Goal: Task Accomplishment & Management: Complete application form

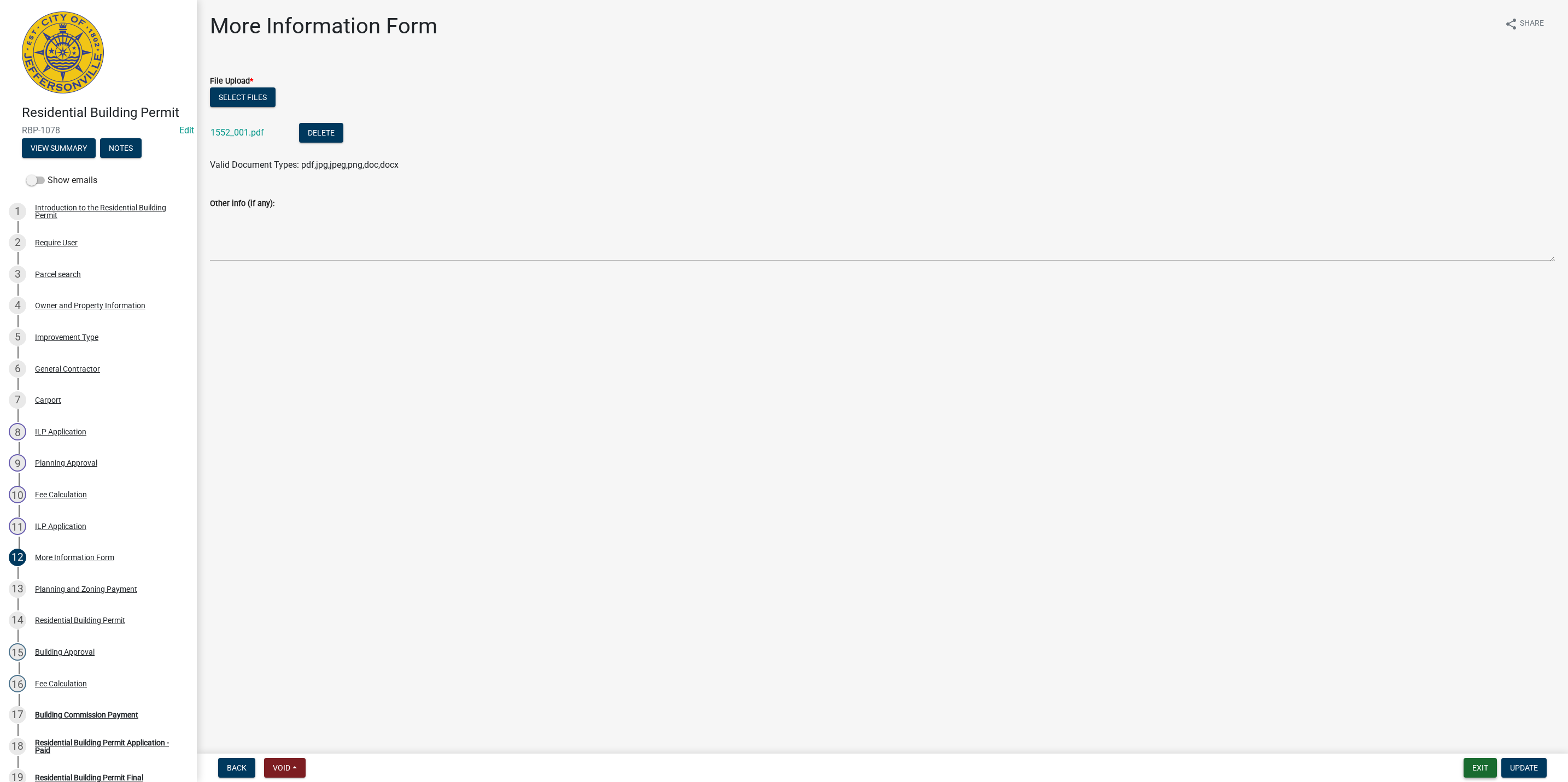
click at [1465, 768] on button "Exit" at bounding box center [1479, 767] width 33 height 20
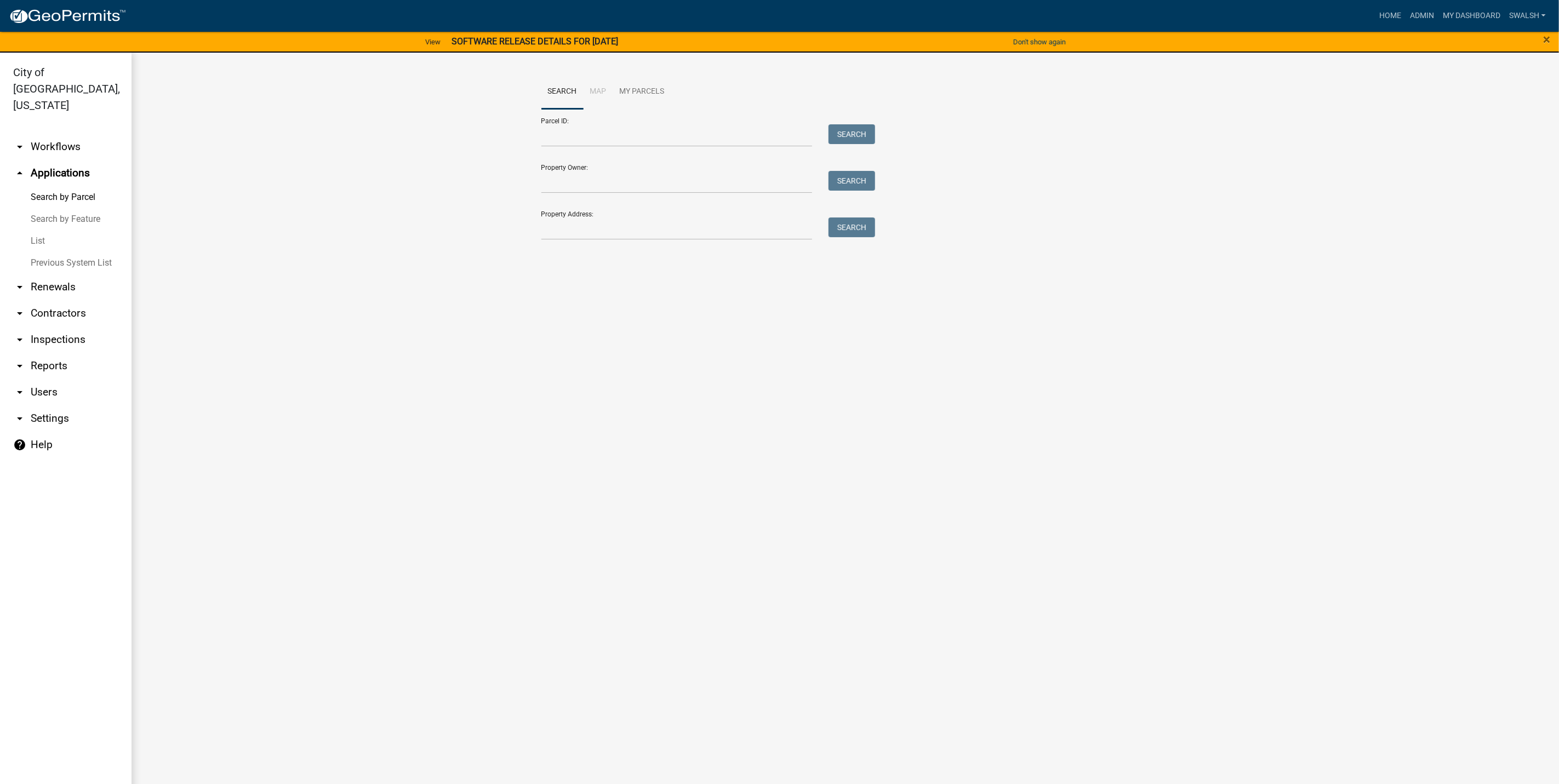
click at [67, 134] on link "arrow_drop_down Workflows" at bounding box center [66, 146] width 132 height 26
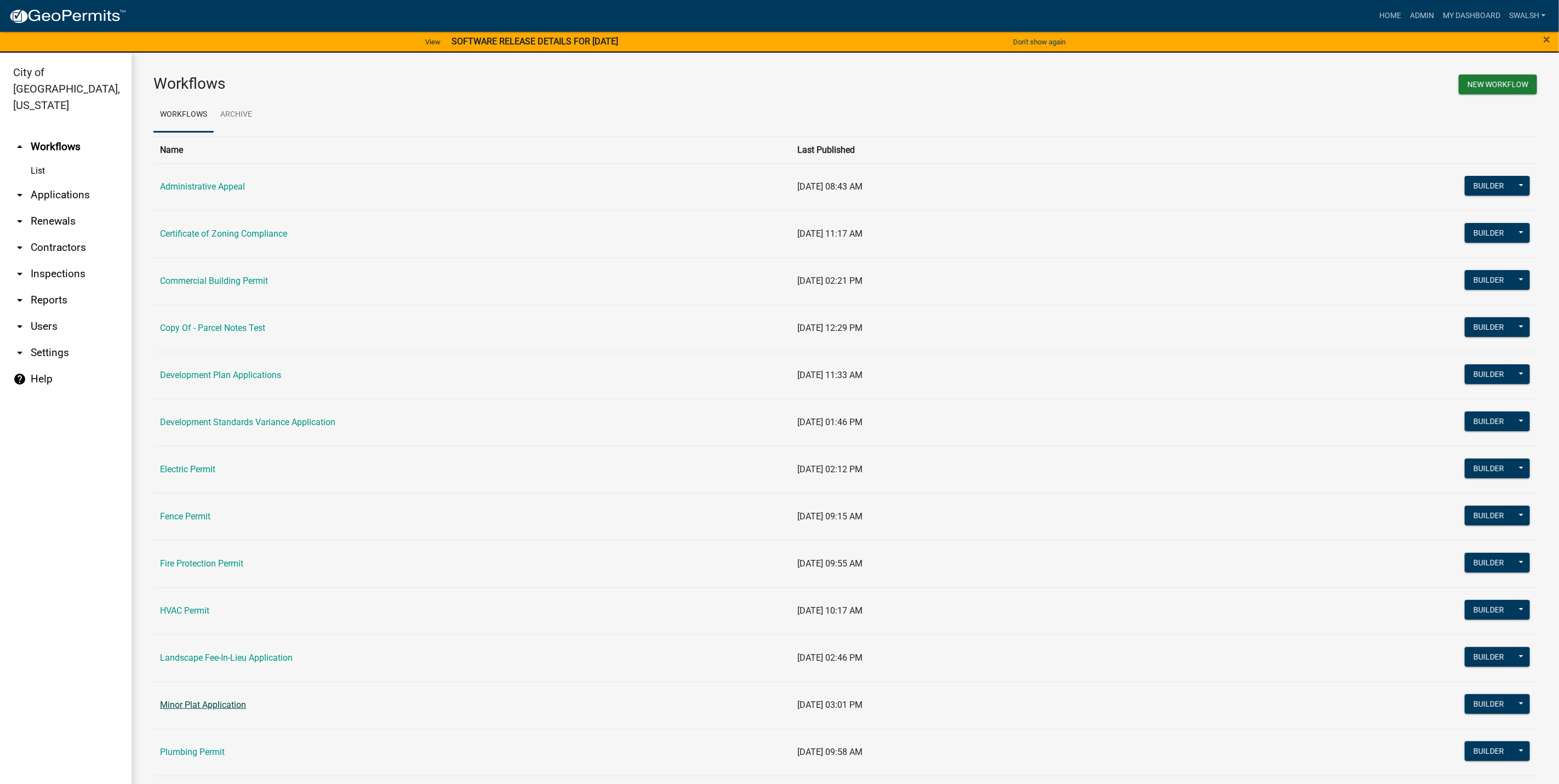
click at [217, 707] on link "Minor Plat Application" at bounding box center [203, 704] width 86 height 10
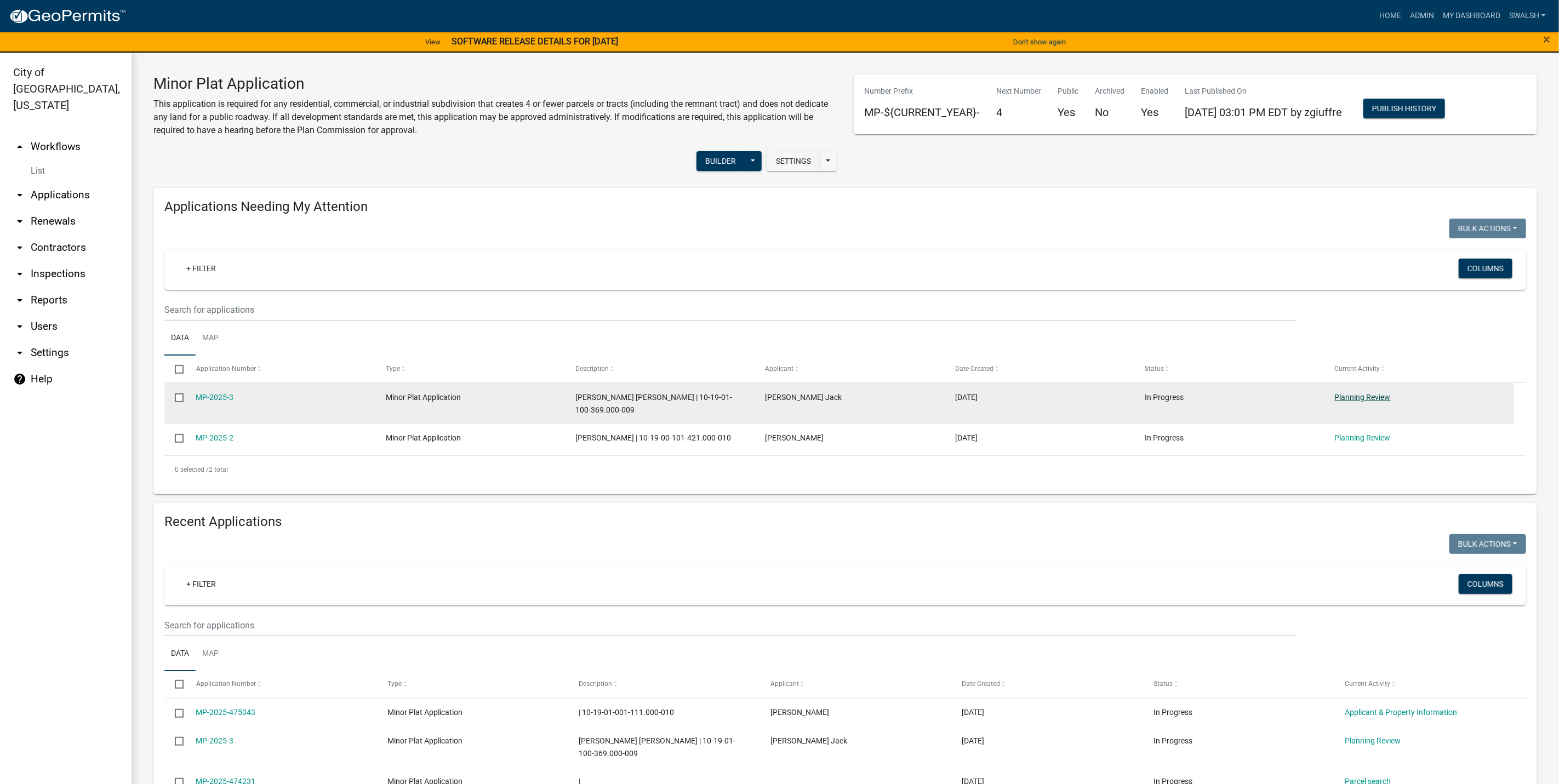
click at [1366, 401] on link "Planning Review" at bounding box center [1363, 397] width 56 height 9
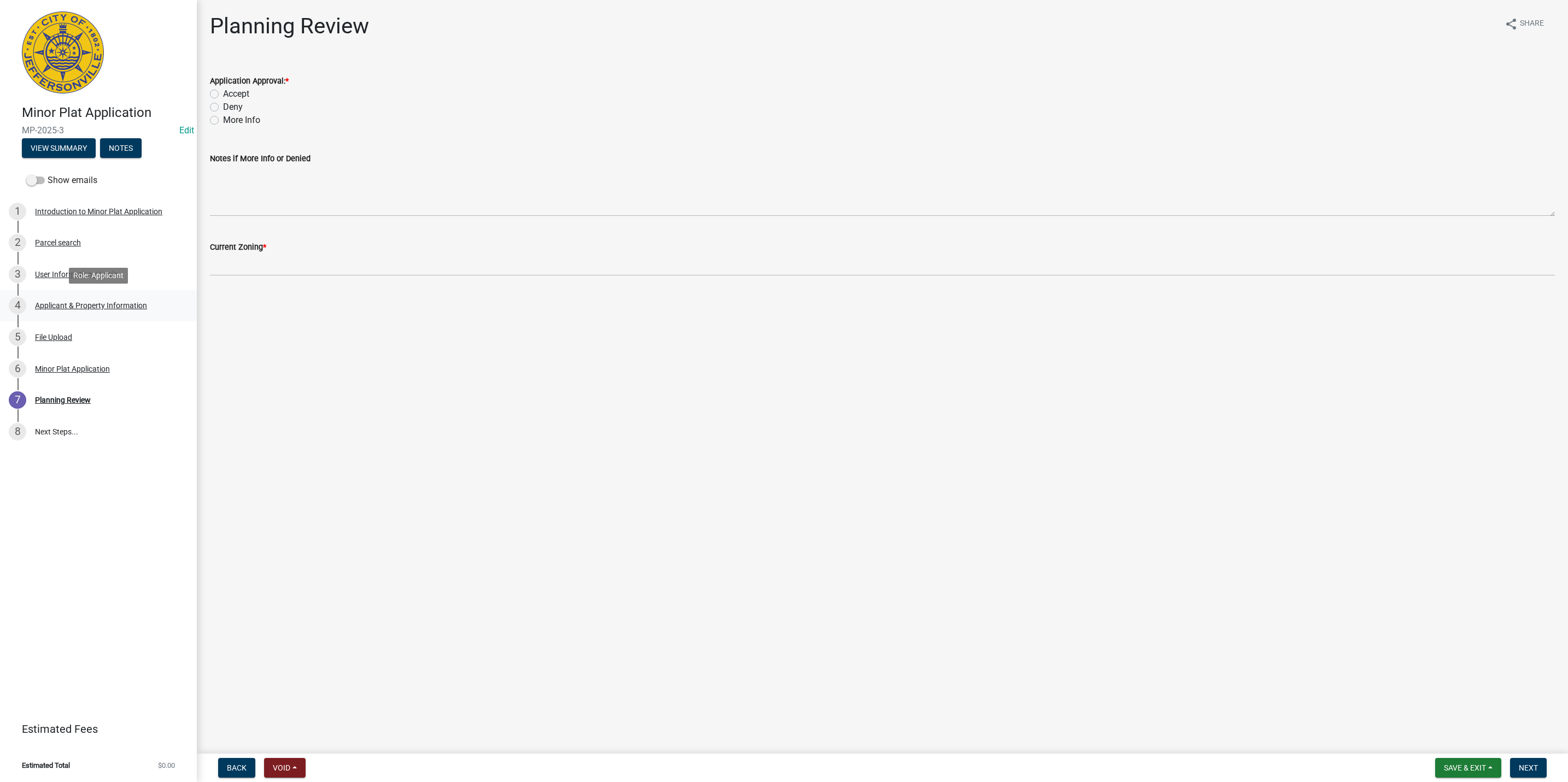
click at [87, 298] on div "4 Applicant & Property Information" at bounding box center [94, 306] width 171 height 18
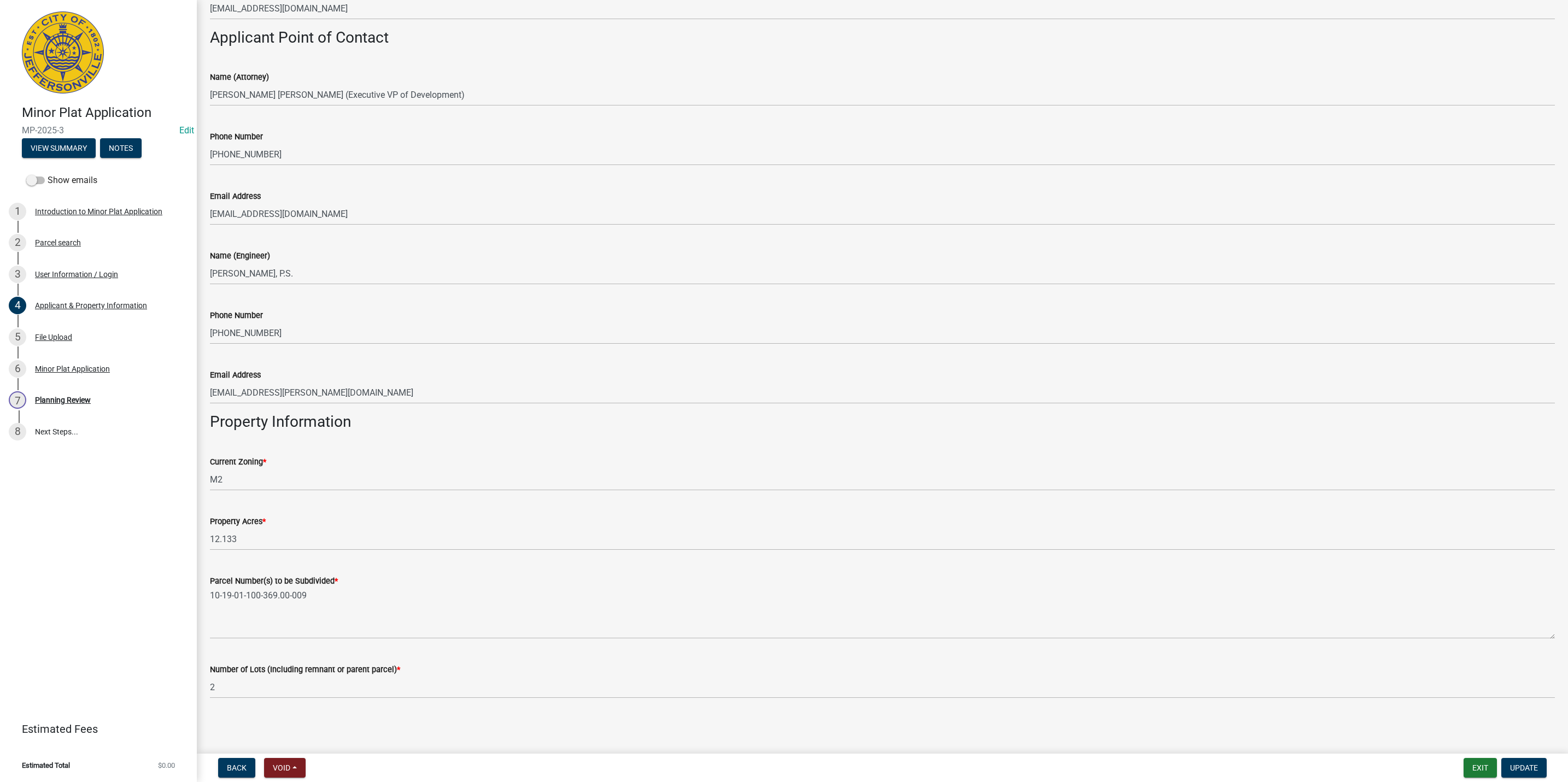
scroll to position [299, 0]
click at [118, 335] on div "5 File Upload" at bounding box center [94, 337] width 171 height 18
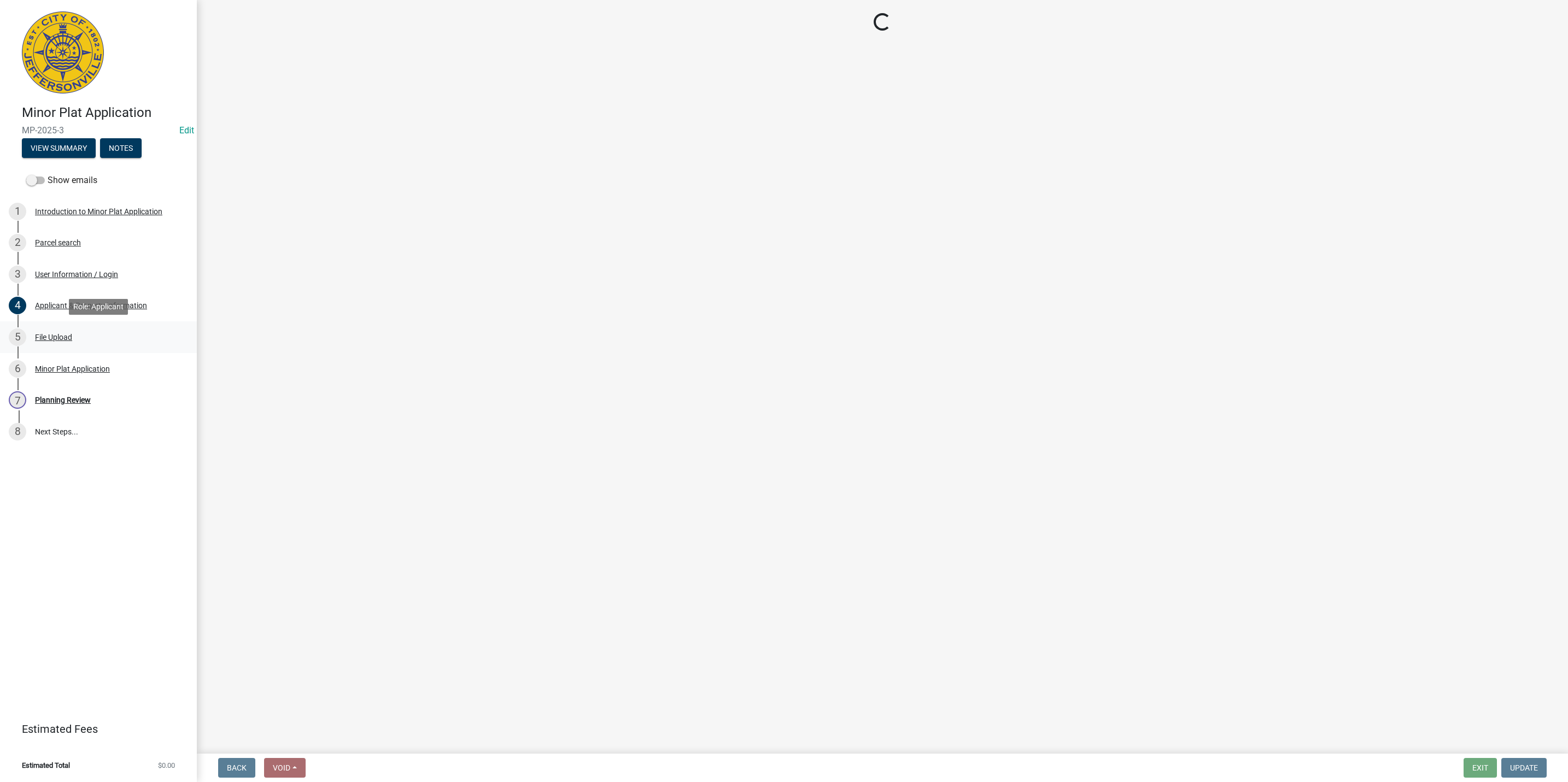
scroll to position [0, 0]
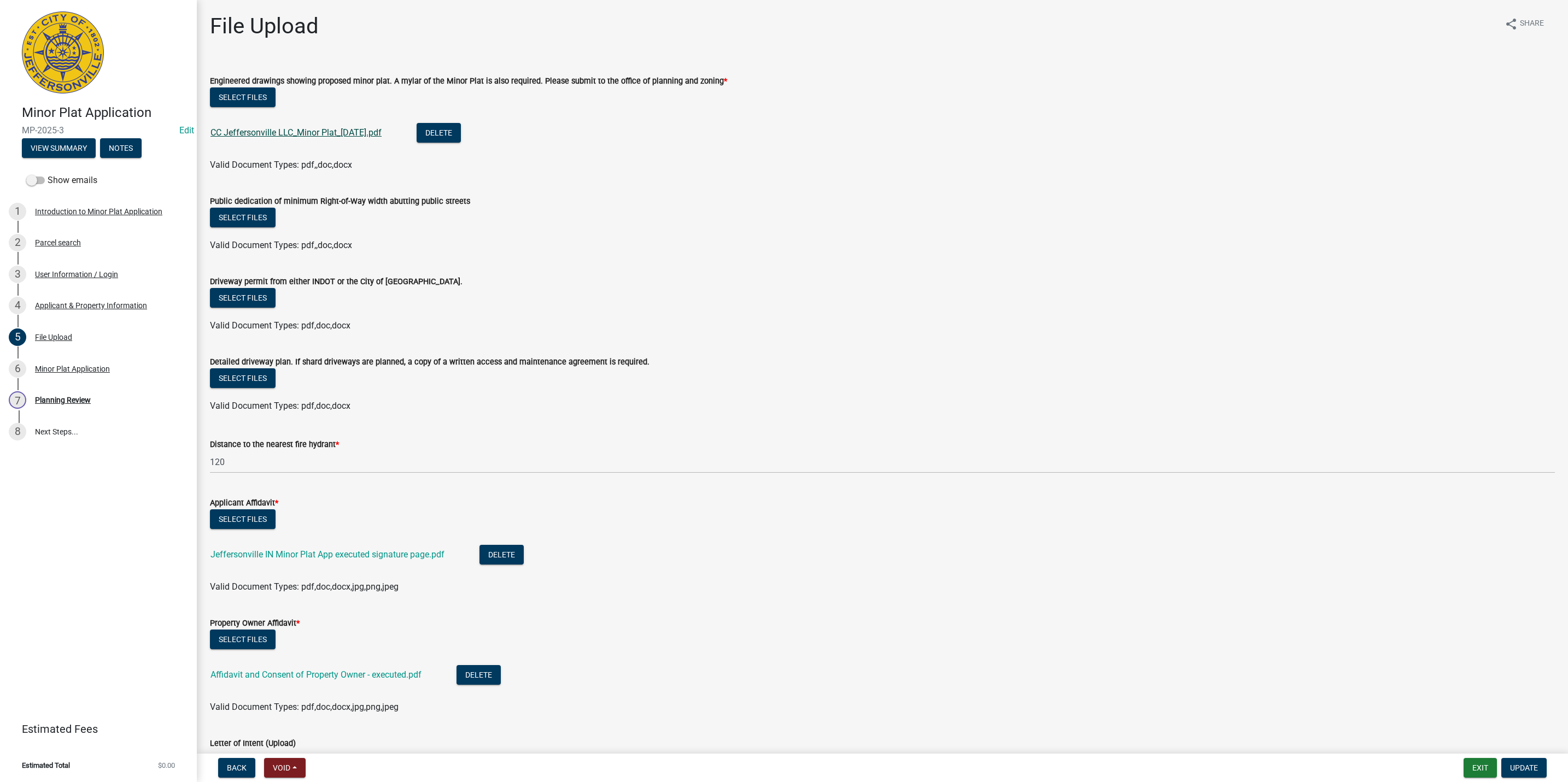
click at [319, 127] on link "CC Jeffersonville LLC_Minor Plat_2025-09-05.pdf" at bounding box center [296, 132] width 171 height 10
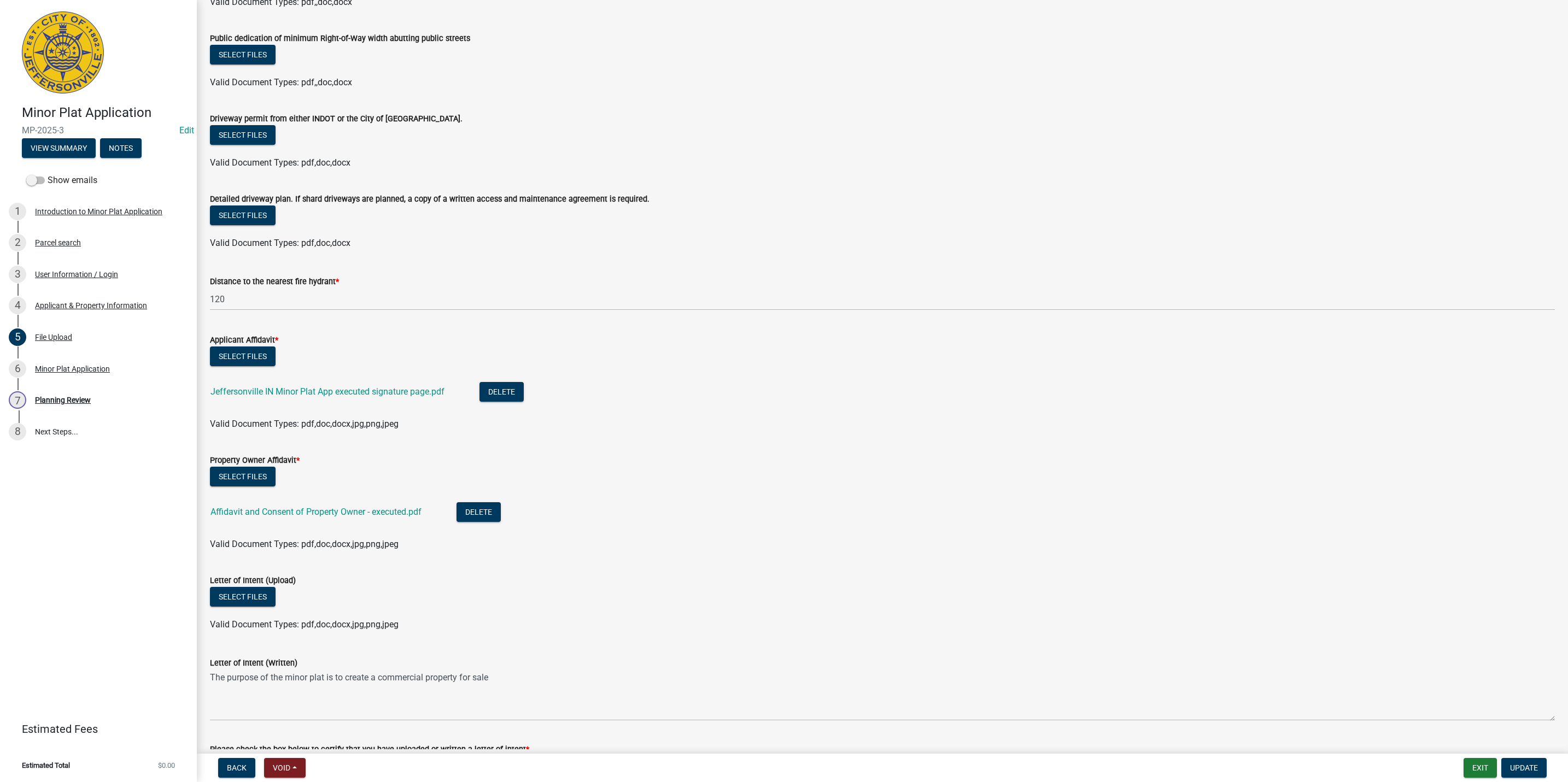
scroll to position [164, 0]
click at [380, 392] on link "Jeffersonville IN Minor Plat App executed signature page.pdf" at bounding box center [328, 390] width 234 height 10
click at [373, 507] on link "Affidavit and Consent of Property Owner - executed.pdf" at bounding box center [316, 510] width 211 height 10
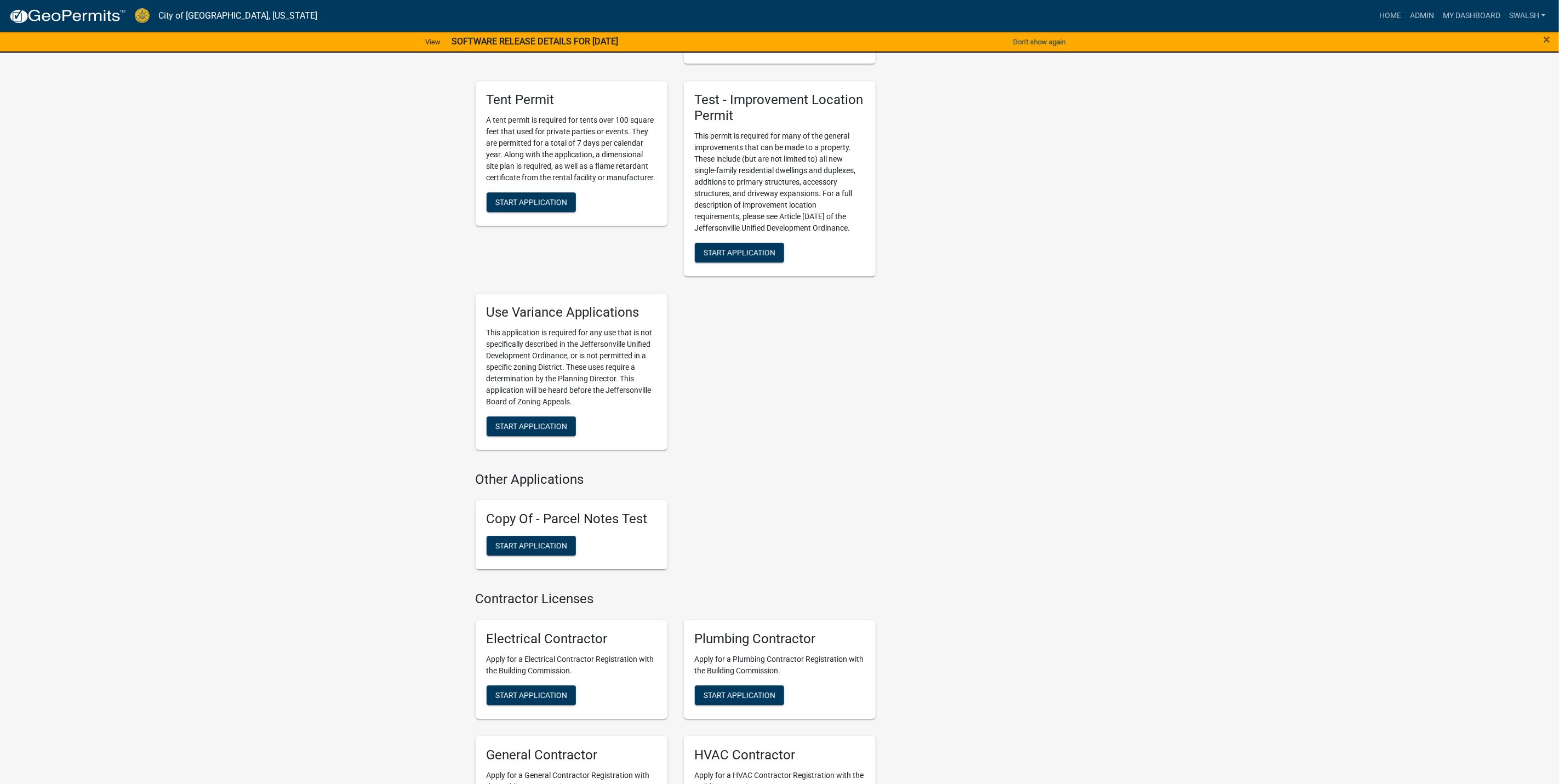
scroll to position [2326, 0]
